Goal: Task Accomplishment & Management: Use online tool/utility

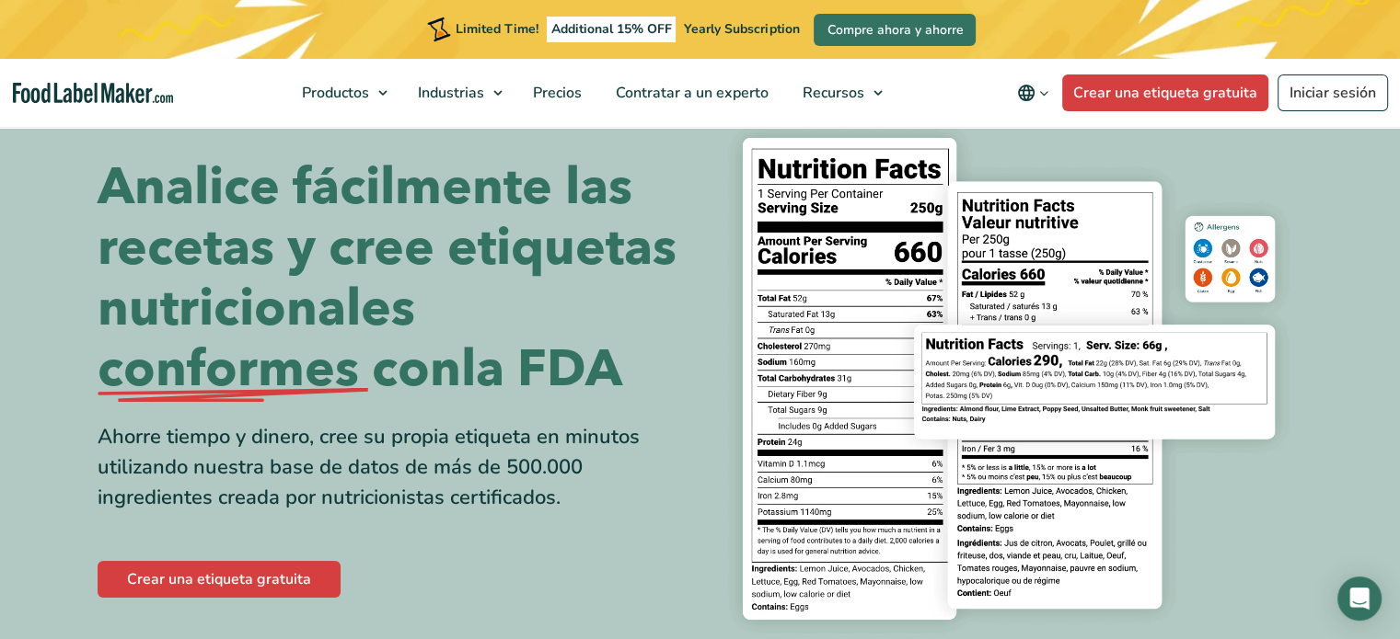
scroll to position [42, 0]
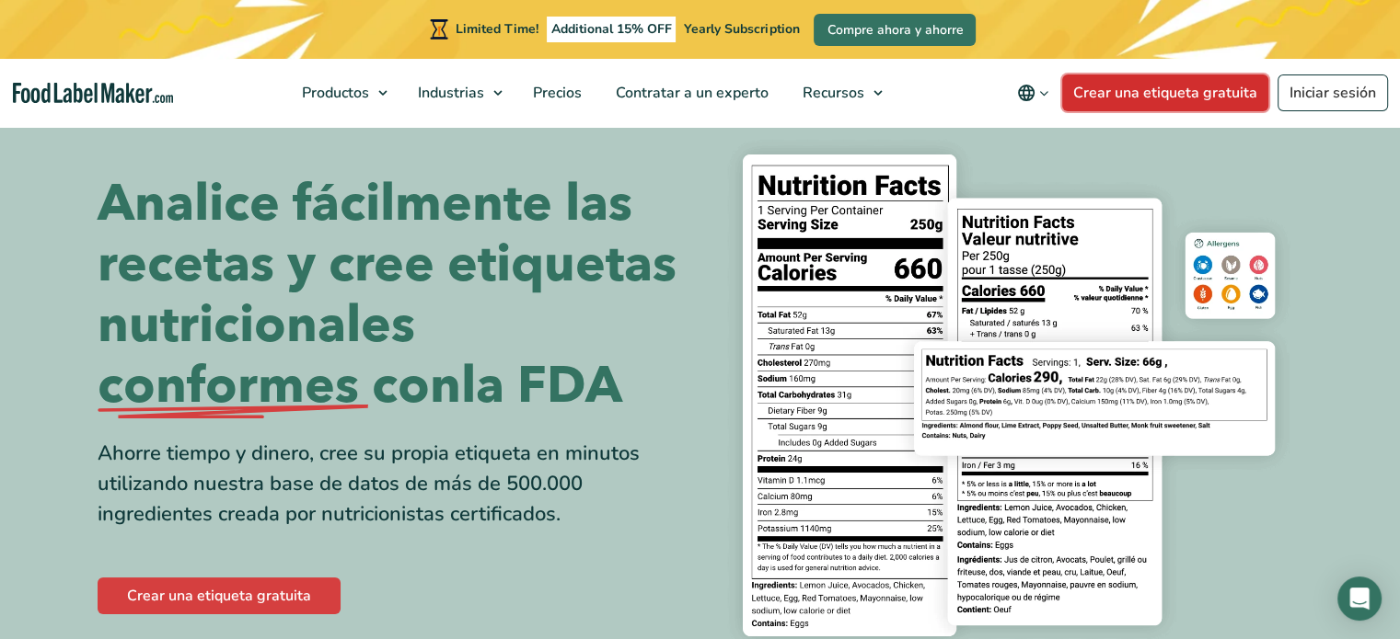
click at [1160, 89] on link "Crear una etiqueta gratuita" at bounding box center [1165, 93] width 206 height 37
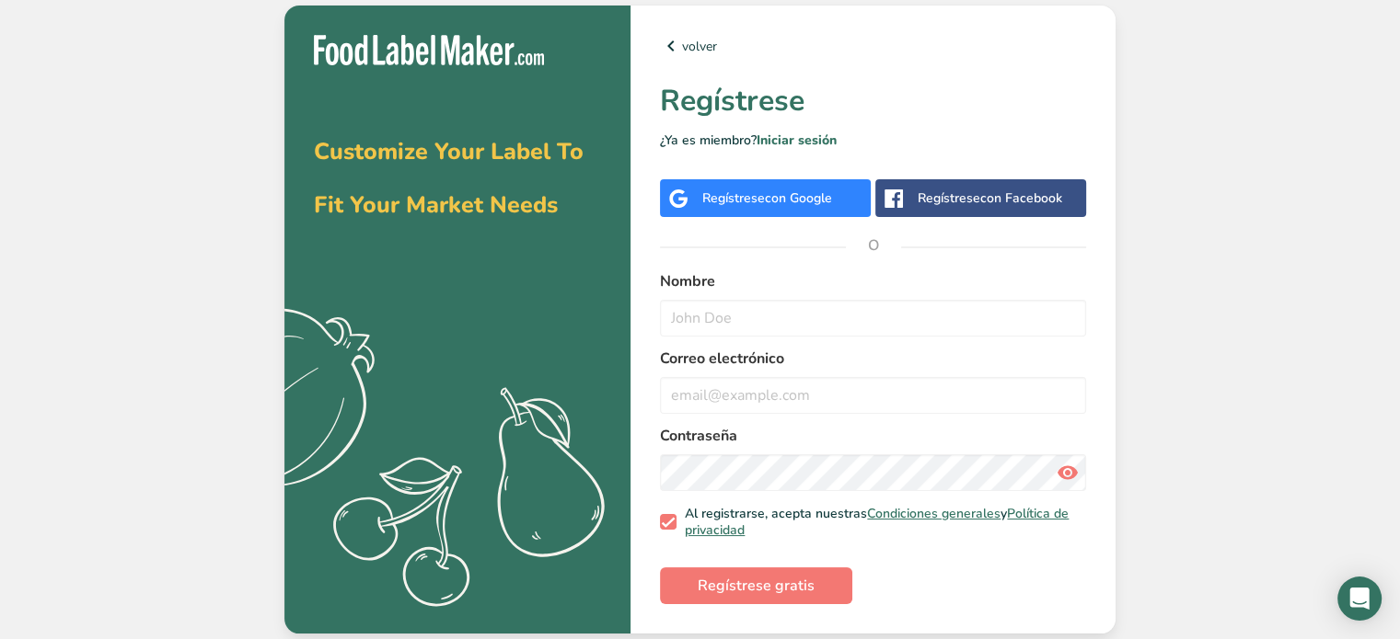
click at [809, 196] on span "con Google" at bounding box center [798, 198] width 67 height 17
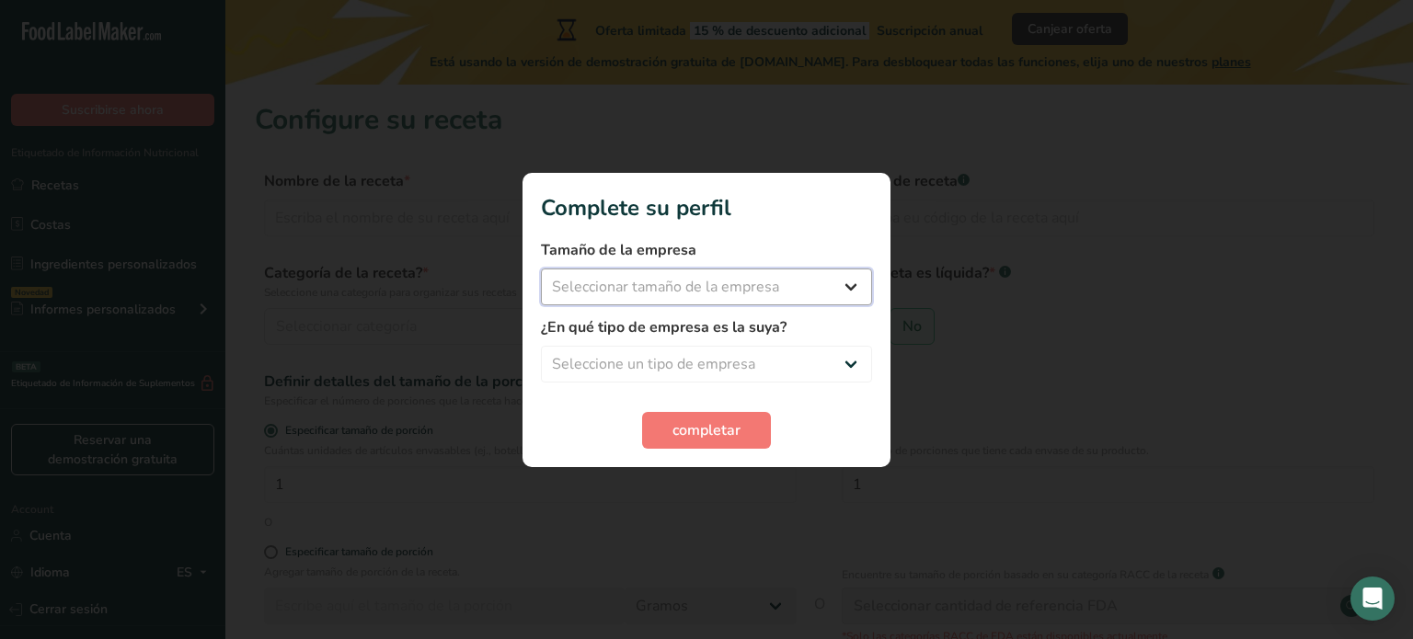
click at [831, 296] on select "Seleccionar tamaño de la empresa Menos de 10 empleados De 10 a 50 empleados De …" at bounding box center [706, 287] width 331 height 37
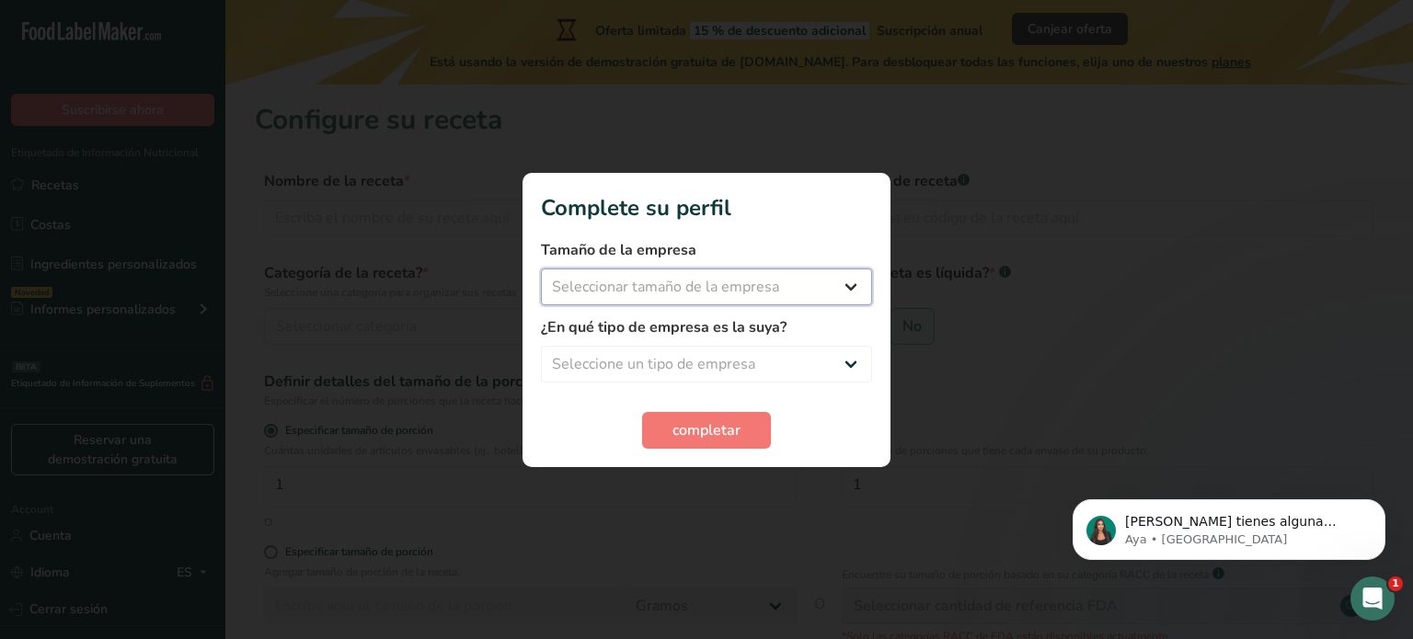
select select "2"
click at [541, 269] on select "Seleccionar tamaño de la empresa Menos de 10 empleados De 10 a 50 empleados De …" at bounding box center [706, 287] width 331 height 37
click at [778, 367] on select "Seleccione un tipo de empresa Fabricante de alimentos envasados Restaurante y c…" at bounding box center [706, 364] width 331 height 37
select select "8"
click at [541, 346] on select "Seleccione un tipo de empresa Fabricante de alimentos envasados Restaurante y c…" at bounding box center [706, 364] width 331 height 37
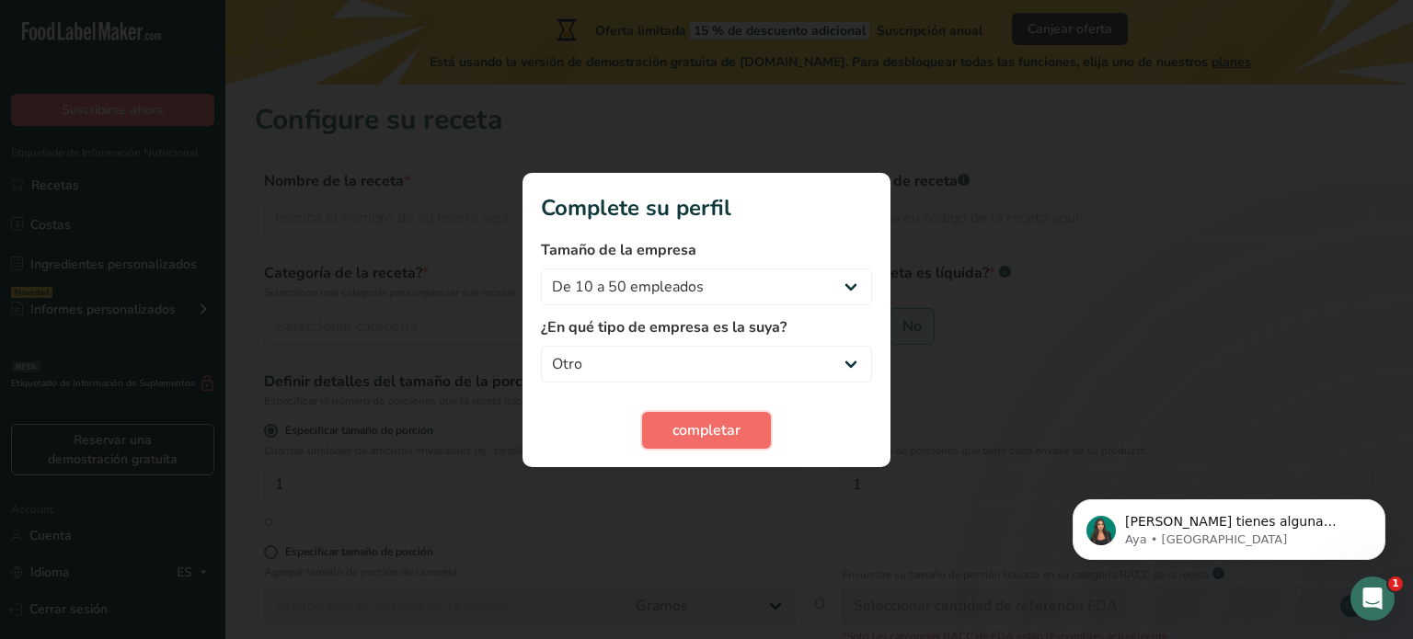
click at [703, 428] on span "completar" at bounding box center [707, 431] width 68 height 22
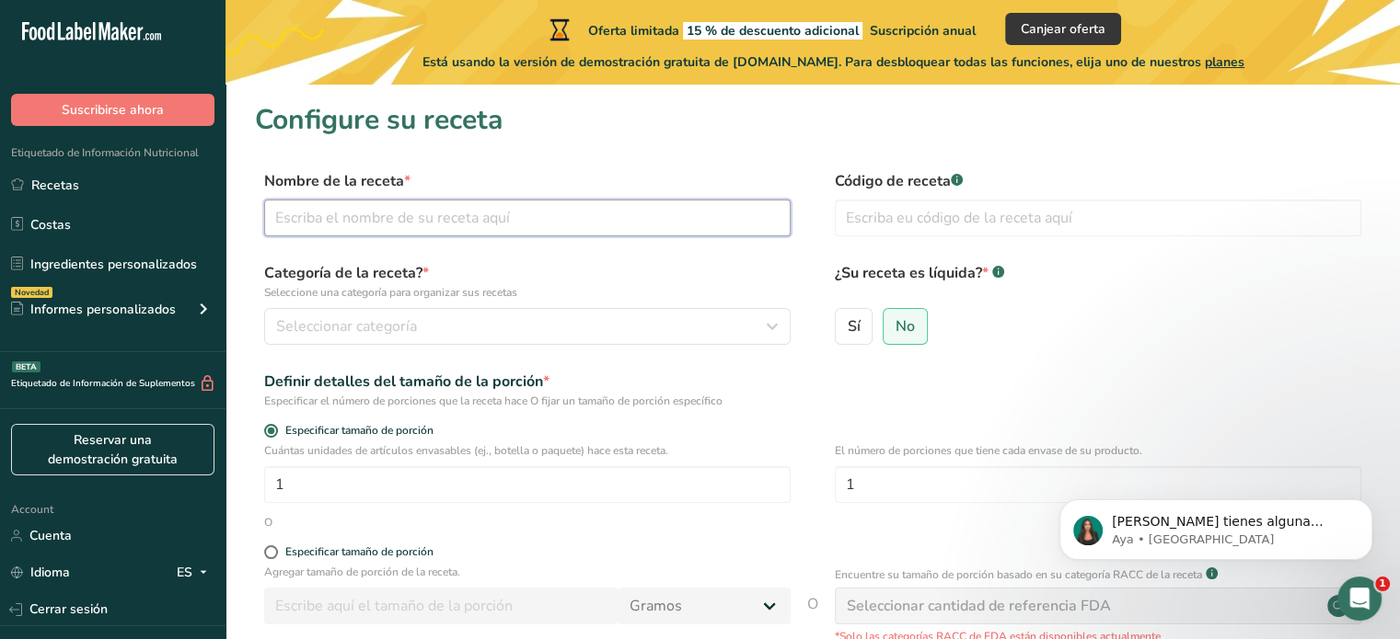
click at [395, 212] on input "text" at bounding box center [527, 218] width 526 height 37
type input "Dulce de Leche (Milk Caramel)"
click at [916, 225] on input "text" at bounding box center [1098, 218] width 526 height 37
type input "0001"
click at [989, 361] on form "Nombre de la receta * Dulce de Leche (Milk Caramel) Código de receta .a-a{fill:…" at bounding box center [812, 478] width 1115 height 616
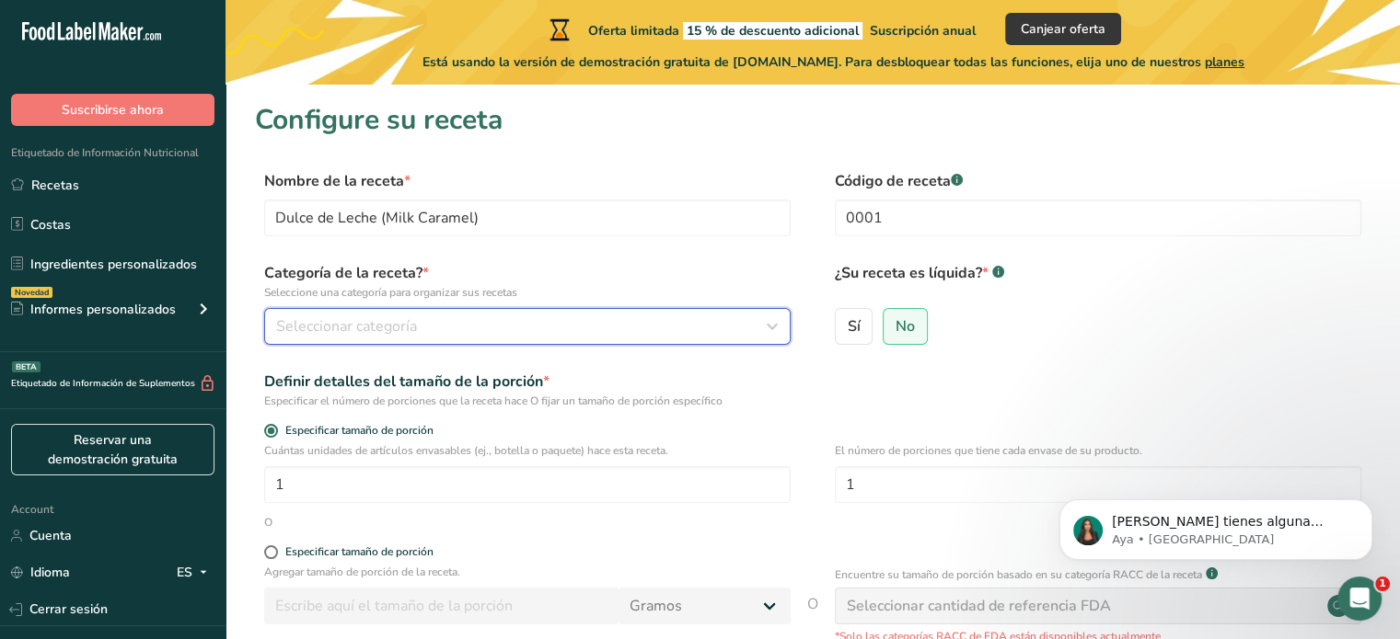
click at [568, 319] on div "Seleccionar categoría" at bounding box center [521, 327] width 491 height 22
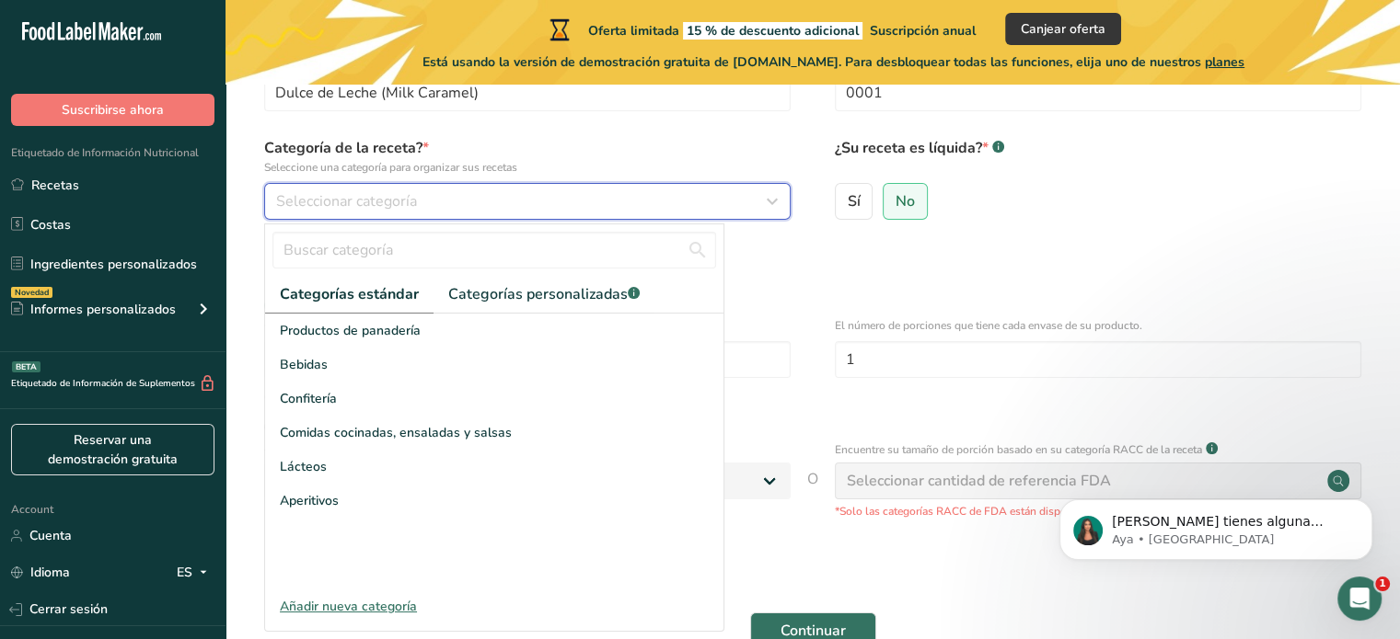
scroll to position [128, 0]
